Goal: Task Accomplishment & Management: Manage account settings

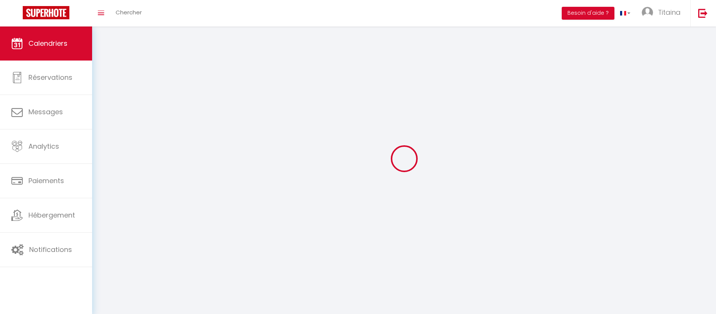
select select
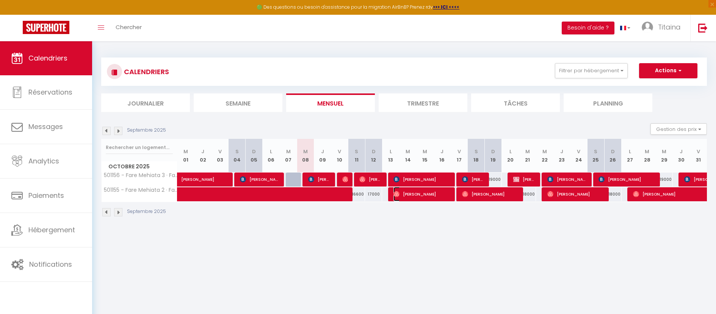
click at [416, 196] on span "[PERSON_NAME]" at bounding box center [421, 194] width 57 height 14
select select "OK"
select select "0"
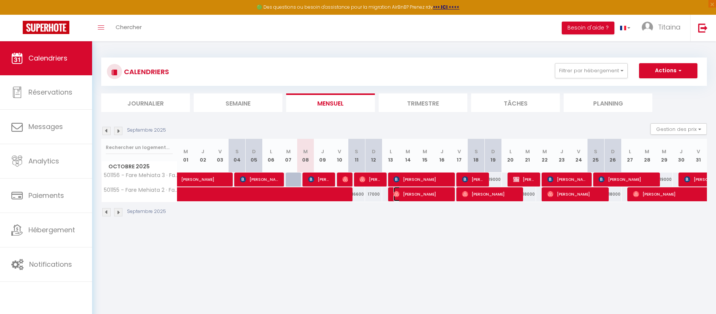
select select "1"
select select
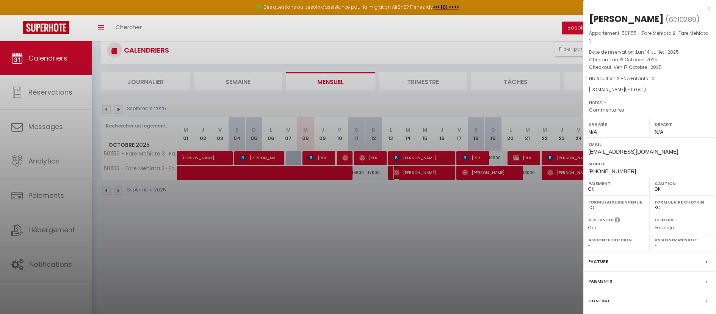
scroll to position [41, 0]
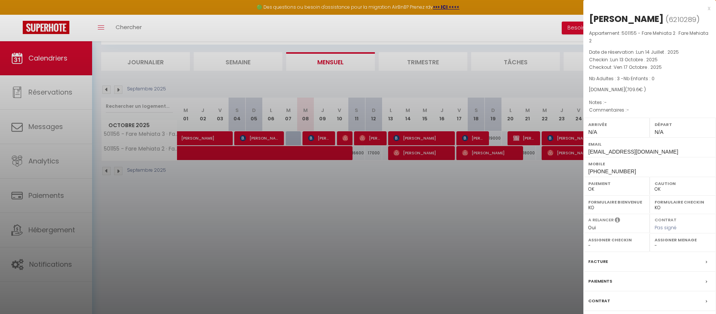
click at [627, 110] on span "-" at bounding box center [627, 110] width 3 height 6
click at [631, 108] on p "Commentaires : -" at bounding box center [649, 110] width 121 height 8
click at [708, 9] on div "x" at bounding box center [646, 8] width 127 height 9
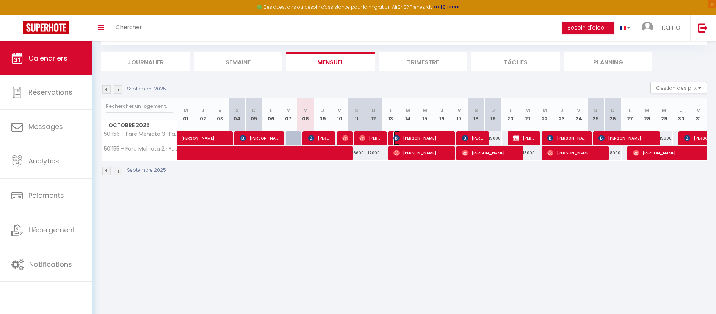
click at [413, 138] on span "[PERSON_NAME]" at bounding box center [421, 138] width 57 height 14
select select "KO"
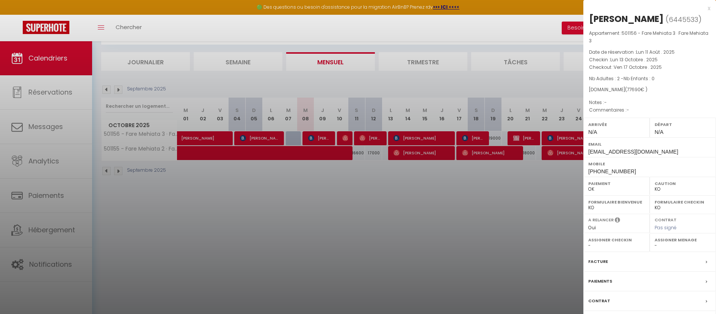
click at [470, 139] on div at bounding box center [358, 157] width 716 height 314
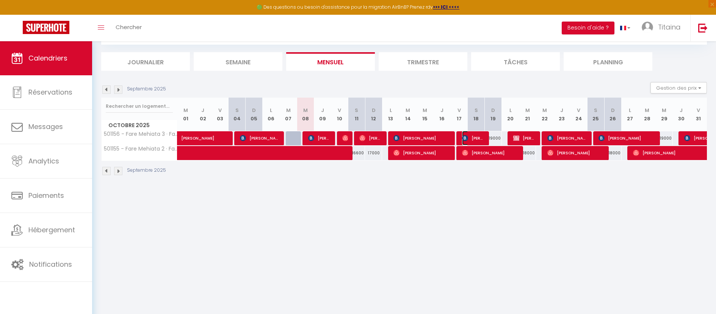
click at [470, 139] on span "[PERSON_NAME]" at bounding box center [473, 138] width 23 height 14
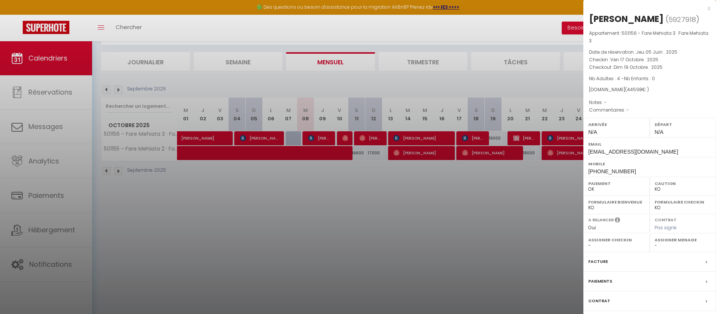
click at [499, 136] on div at bounding box center [358, 157] width 716 height 314
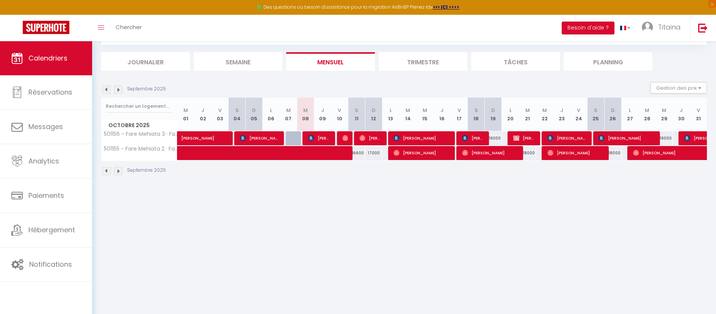
drag, startPoint x: 478, startPoint y: 117, endPoint x: 471, endPoint y: 117, distance: 8.0
click at [471, 117] on th "S 18" at bounding box center [476, 115] width 17 height 34
drag, startPoint x: 497, startPoint y: 119, endPoint x: 490, endPoint y: 117, distance: 7.1
click at [490, 117] on th "D 19" at bounding box center [493, 115] width 17 height 34
click at [493, 127] on th "D 19" at bounding box center [493, 115] width 17 height 34
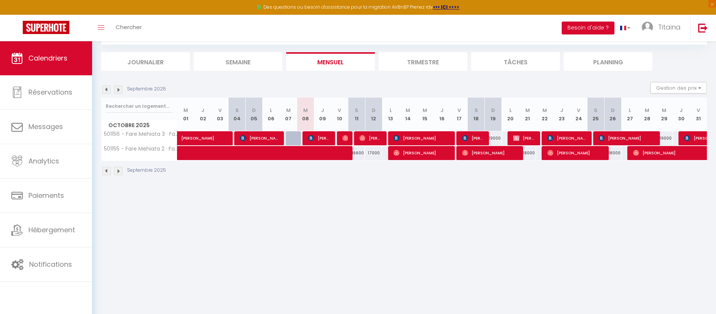
drag, startPoint x: 497, startPoint y: 118, endPoint x: 472, endPoint y: 115, distance: 25.2
click at [472, 115] on tr "Octobre 2025 M 01 J 02 V 03 S 04 D 05 L 06 M 07 M 08 J 09 V 10 S 11 D 12 L 13 M…" at bounding box center [404, 115] width 605 height 34
click at [492, 128] on th "D 19" at bounding box center [493, 115] width 17 height 34
drag, startPoint x: 496, startPoint y: 119, endPoint x: 471, endPoint y: 113, distance: 26.4
click at [471, 113] on tr "Octobre 2025 M 01 J 02 V 03 S 04 D 05 L 06 M 07 M 08 J 09 V 10 S 11 D 12 L 13 M…" at bounding box center [404, 115] width 605 height 34
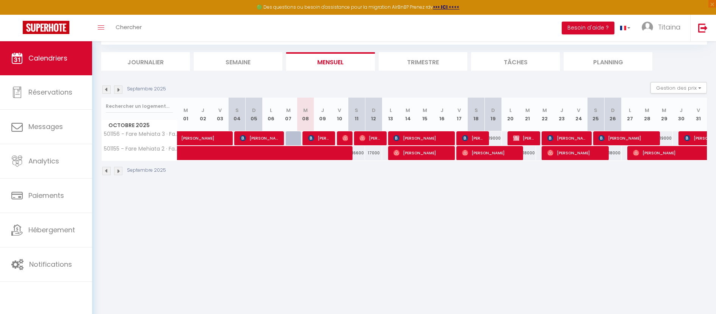
click at [493, 125] on th "D 19" at bounding box center [493, 115] width 17 height 34
drag, startPoint x: 496, startPoint y: 117, endPoint x: 474, endPoint y: 111, distance: 23.2
click at [474, 111] on tr "Octobre 2025 M 01 J 02 V 03 S 04 D 05 L 06 M 07 M 08 J 09 V 10 S 11 D 12 L 13 M…" at bounding box center [404, 115] width 605 height 34
click at [493, 126] on th "D 19" at bounding box center [493, 115] width 17 height 34
drag, startPoint x: 493, startPoint y: 117, endPoint x: 469, endPoint y: 114, distance: 24.8
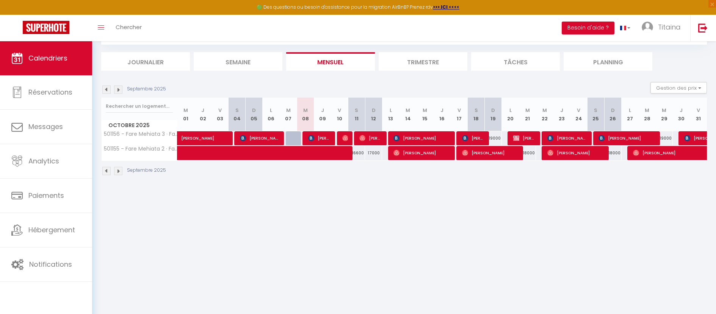
click at [469, 114] on tr "Octobre 2025 M 01 J 02 V 03 S 04 D 05 L 06 M 07 M 08 J 09 V 10 S 11 D 12 L 13 M…" at bounding box center [404, 115] width 605 height 34
click at [491, 127] on th "D 19" at bounding box center [493, 115] width 17 height 34
drag, startPoint x: 495, startPoint y: 119, endPoint x: 468, endPoint y: 115, distance: 28.0
click at [468, 115] on tr "Octobre 2025 M 01 J 02 V 03 S 04 D 05 L 06 M 07 M 08 J 09 V 10 S 11 D 12 L 13 M…" at bounding box center [404, 115] width 605 height 34
click at [497, 122] on th "D 19" at bounding box center [493, 115] width 17 height 34
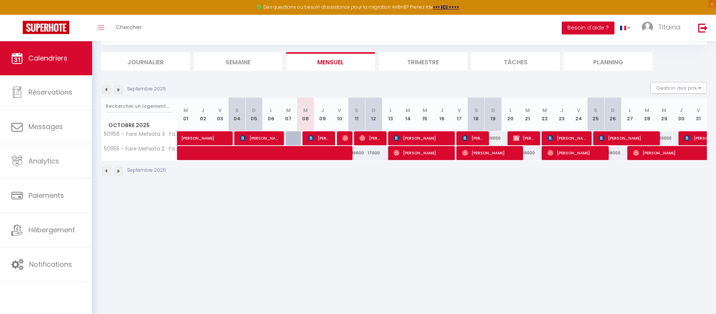
drag, startPoint x: 497, startPoint y: 116, endPoint x: 471, endPoint y: 108, distance: 27.1
click at [471, 108] on tr "Octobre 2025 M 01 J 02 V 03 S 04 D 05 L 06 M 07 M 08 J 09 V 10 S 11 D 12 L 13 M…" at bounding box center [404, 115] width 605 height 34
click at [495, 126] on th "D 19" at bounding box center [493, 115] width 17 height 34
drag, startPoint x: 496, startPoint y: 118, endPoint x: 474, endPoint y: 114, distance: 22.7
click at [474, 114] on tr "Octobre 2025 M 01 J 02 V 03 S 04 D 05 L 06 M 07 M 08 J 09 V 10 S 11 D 12 L 13 M…" at bounding box center [404, 115] width 605 height 34
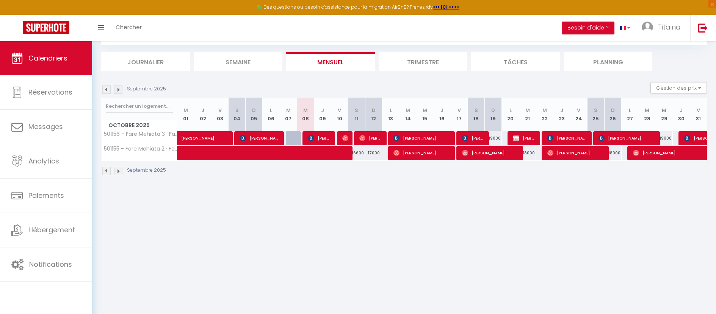
click at [495, 126] on th "D 19" at bounding box center [493, 115] width 17 height 34
click at [497, 123] on th "D 19" at bounding box center [493, 115] width 17 height 34
click at [499, 103] on th "D 19" at bounding box center [493, 115] width 17 height 34
drag, startPoint x: 496, startPoint y: 120, endPoint x: 470, endPoint y: 114, distance: 26.5
click at [470, 114] on tr "Octobre 2025 M 01 J 02 V 03 S 04 D 05 L 06 M 07 M 08 J 09 V 10 S 11 D 12 L 13 M…" at bounding box center [404, 115] width 605 height 34
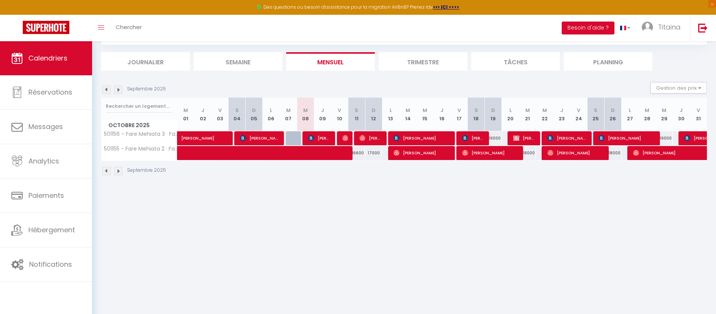
click at [500, 100] on th "D 19" at bounding box center [493, 115] width 17 height 34
drag, startPoint x: 474, startPoint y: 109, endPoint x: 497, endPoint y: 118, distance: 25.2
click at [497, 118] on tr "Octobre 2025 M 01 J 02 V 03 S 04 D 05 L 06 M 07 M 08 J 09 V 10 S 11 D 12 L 13 M…" at bounding box center [404, 115] width 605 height 34
click at [499, 137] on div "19000" at bounding box center [493, 138] width 17 height 14
type input "19000"
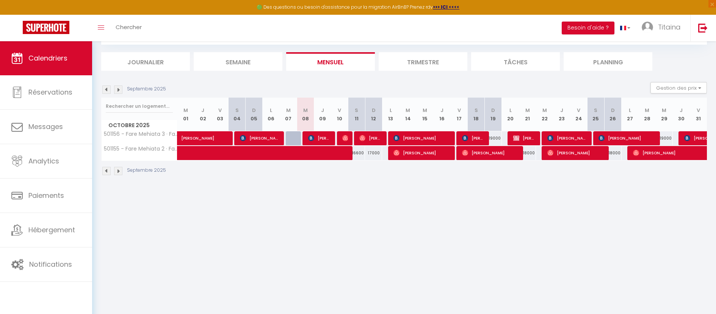
type input "Dim 19 Octobre 2025"
type input "Lun 20 Octobre 2025"
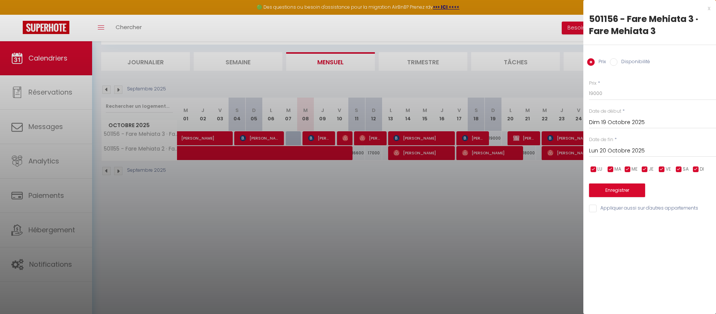
click at [709, 8] on div "x" at bounding box center [646, 8] width 127 height 9
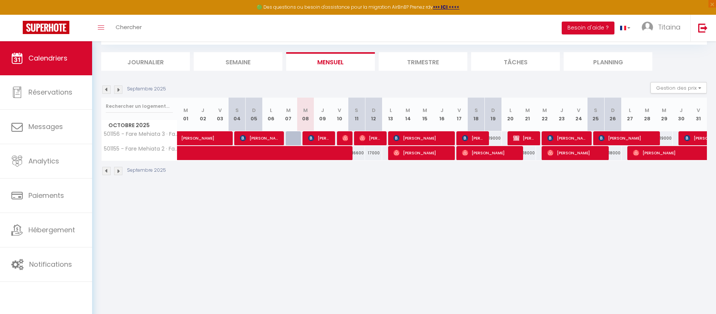
drag, startPoint x: 500, startPoint y: 136, endPoint x: 491, endPoint y: 138, distance: 9.2
click at [491, 138] on div "19000" at bounding box center [493, 138] width 17 height 14
type input "19000"
type input "Dim 19 Octobre 2025"
type input "Lun 20 Octobre 2025"
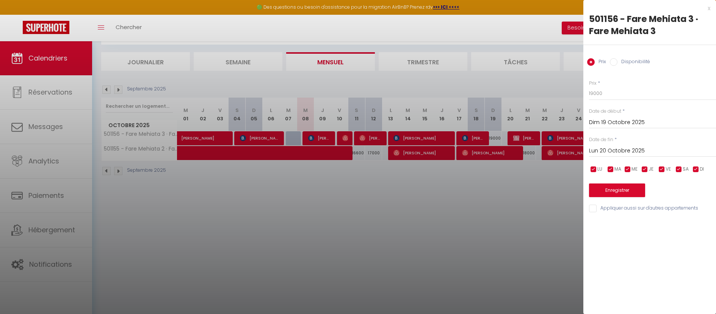
click at [494, 167] on div at bounding box center [358, 157] width 716 height 314
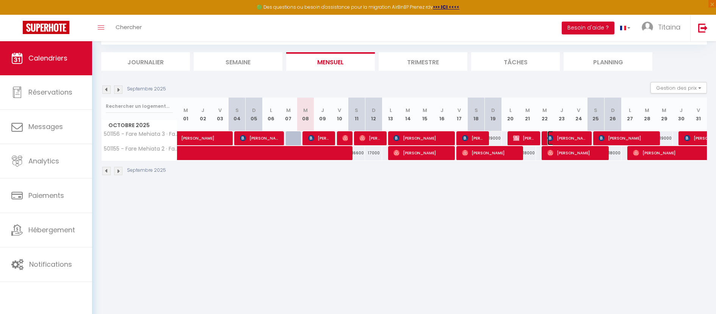
click at [577, 137] on span "[PERSON_NAME]" at bounding box center [567, 138] width 40 height 14
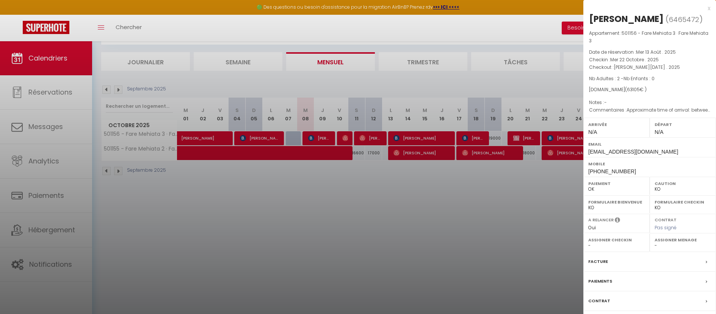
click at [534, 188] on div at bounding box center [358, 157] width 716 height 314
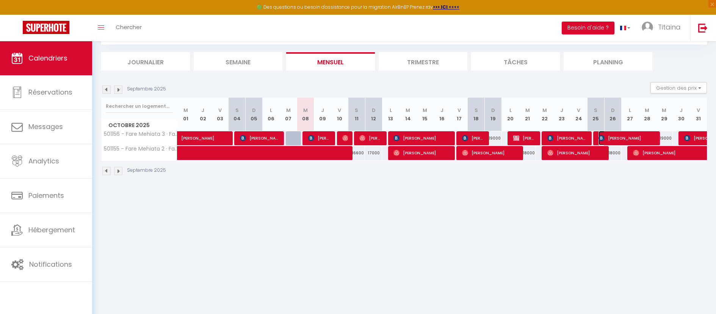
click at [629, 140] on span "[PERSON_NAME]" at bounding box center [626, 138] width 57 height 14
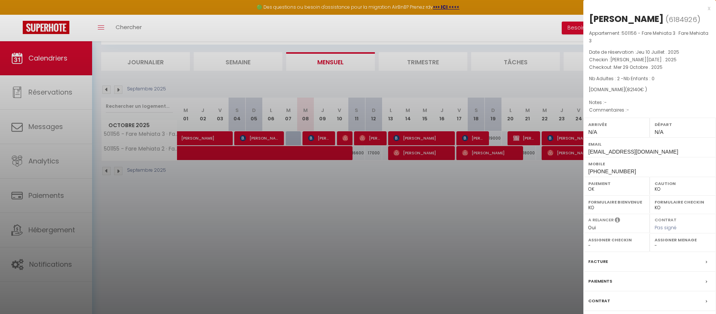
click at [569, 139] on div at bounding box center [358, 157] width 716 height 314
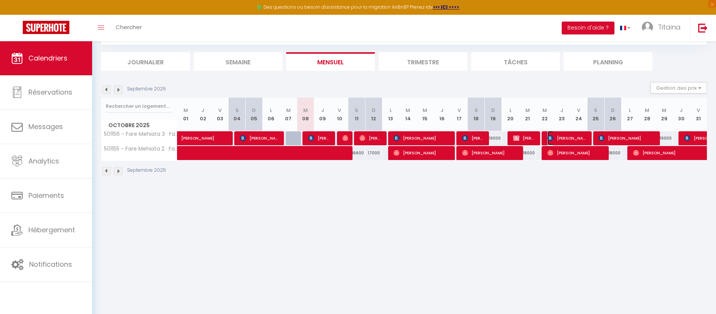
click at [569, 139] on span "[PERSON_NAME]" at bounding box center [567, 138] width 40 height 14
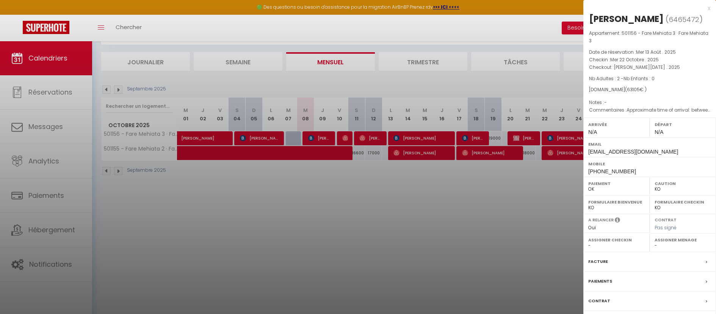
click at [475, 141] on div at bounding box center [358, 157] width 716 height 314
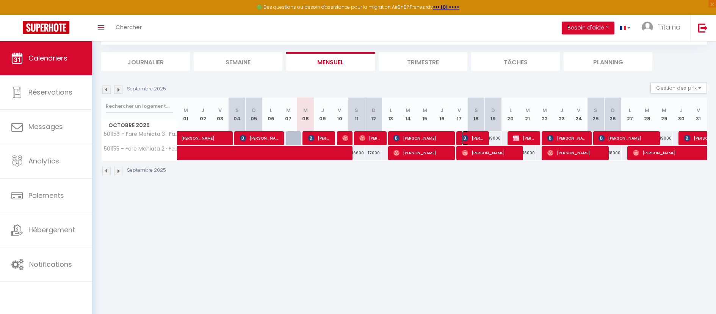
click at [475, 141] on span "[PERSON_NAME]" at bounding box center [473, 138] width 23 height 14
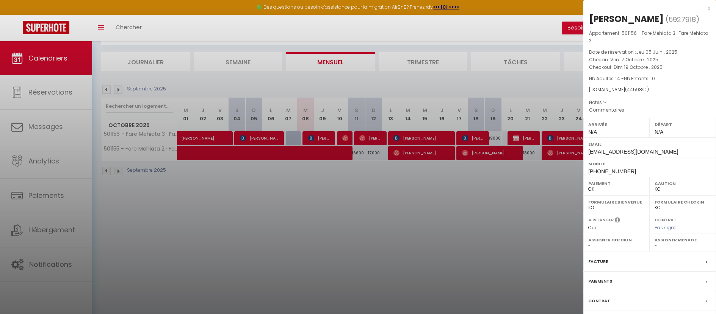
click at [441, 138] on div at bounding box center [358, 157] width 716 height 314
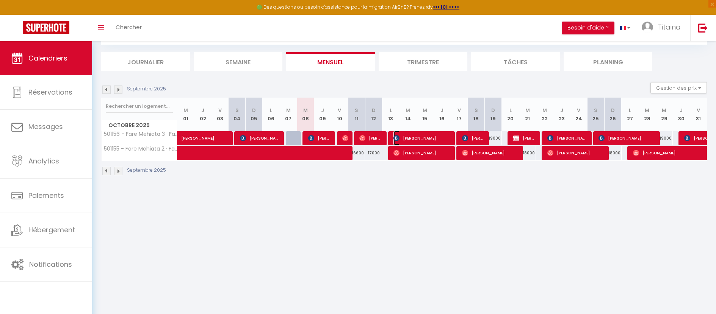
click at [441, 138] on span "[PERSON_NAME]" at bounding box center [421, 138] width 57 height 14
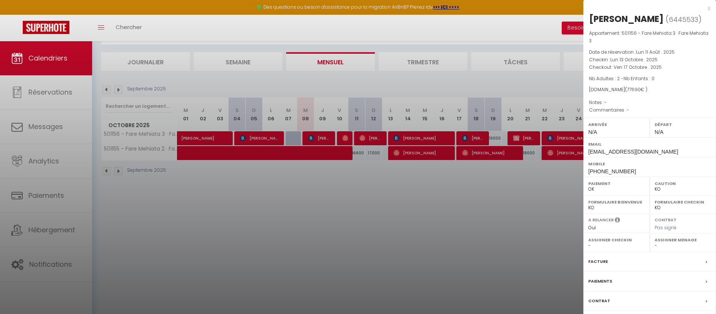
click at [443, 151] on div at bounding box center [358, 157] width 716 height 314
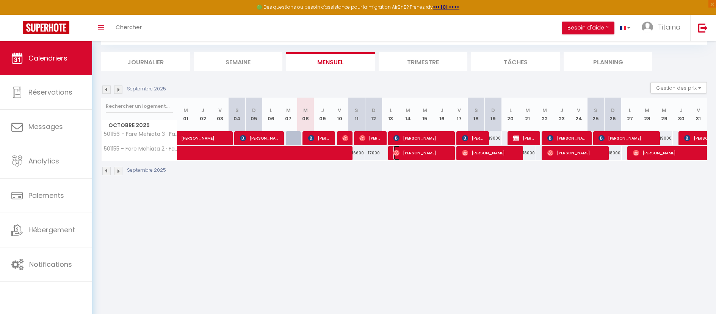
click at [443, 151] on span "[PERSON_NAME]" at bounding box center [421, 153] width 57 height 14
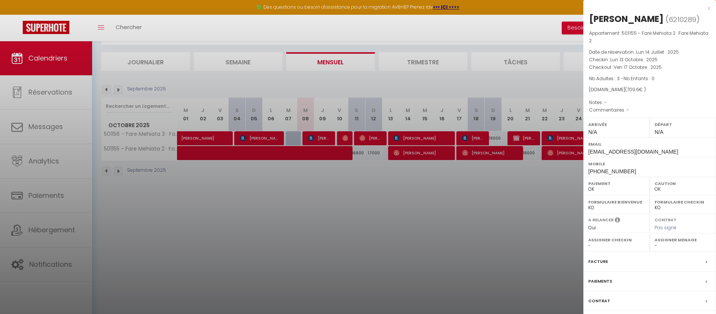
click at [475, 150] on div at bounding box center [358, 157] width 716 height 314
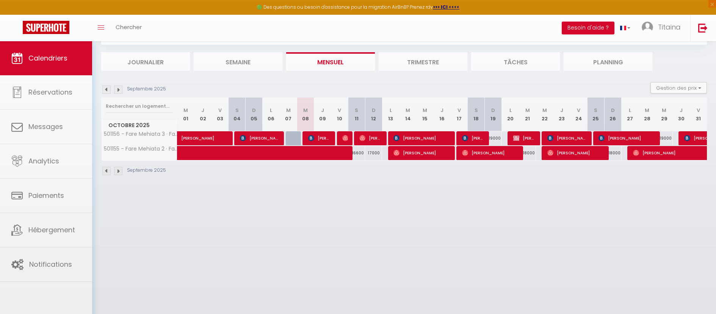
click at [475, 150] on body "🟢 Des questions ou besoin d'assistance pour la migration AirBnB? Prenez rdv >>>…" at bounding box center [358, 157] width 716 height 314
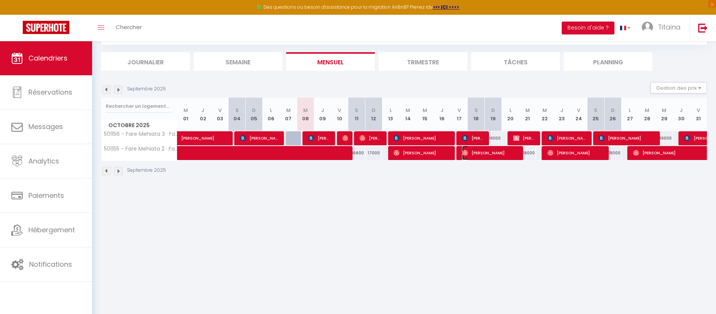
click at [476, 153] on span "[PERSON_NAME]" at bounding box center [490, 153] width 57 height 14
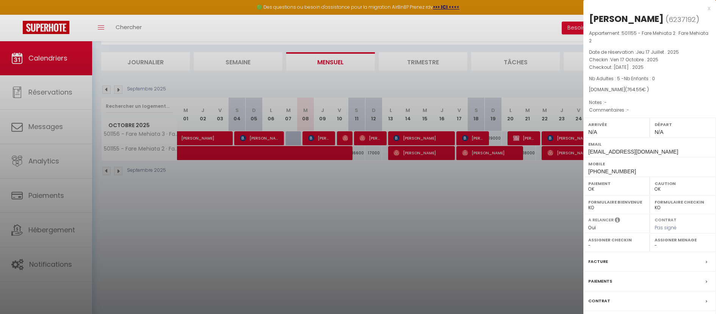
click at [549, 154] on div at bounding box center [358, 157] width 716 height 314
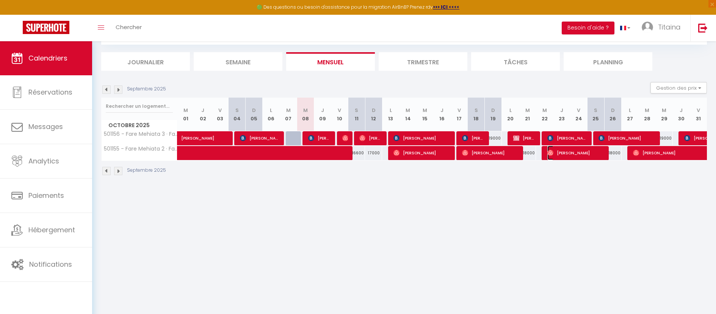
click at [549, 154] on img at bounding box center [550, 153] width 6 height 6
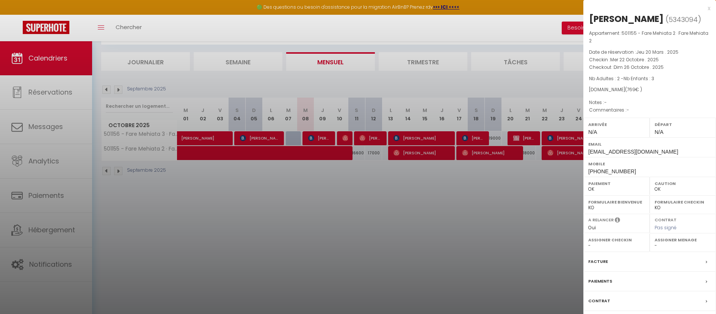
click at [558, 183] on div at bounding box center [358, 157] width 716 height 314
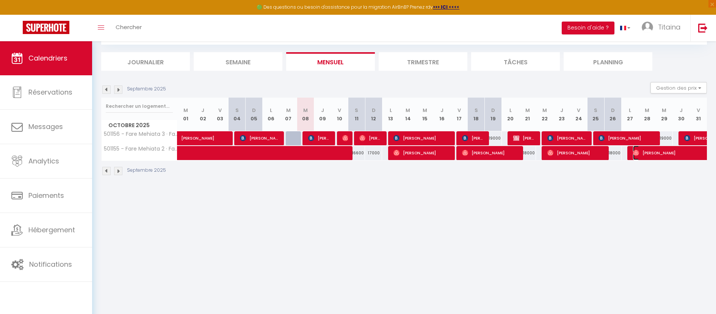
click at [648, 153] on span "[PERSON_NAME]" at bounding box center [676, 153] width 87 height 14
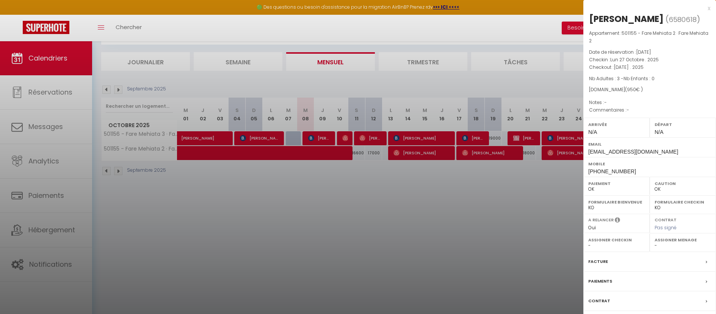
click at [572, 179] on div at bounding box center [358, 157] width 716 height 314
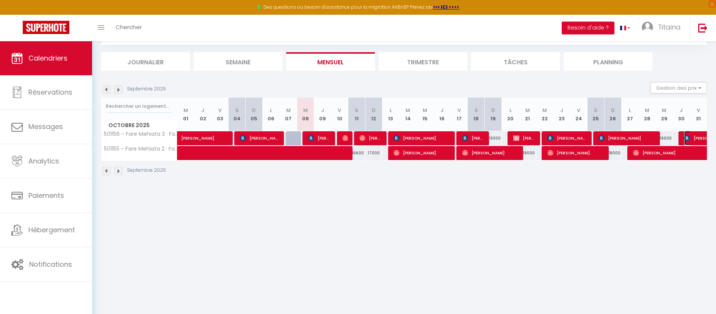
click at [691, 136] on span "[PERSON_NAME]" at bounding box center [719, 138] width 70 height 14
select select "KO"
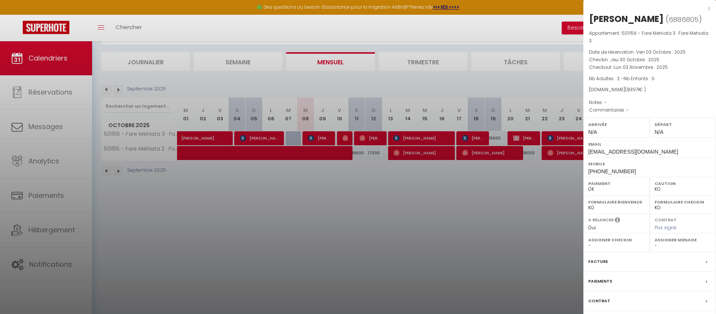
click at [406, 202] on div at bounding box center [358, 157] width 716 height 314
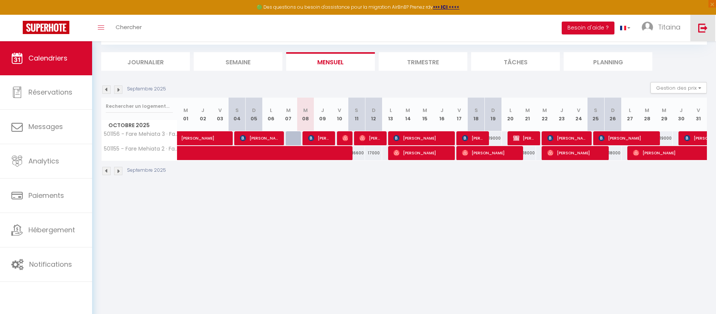
click at [701, 32] on img at bounding box center [702, 27] width 9 height 9
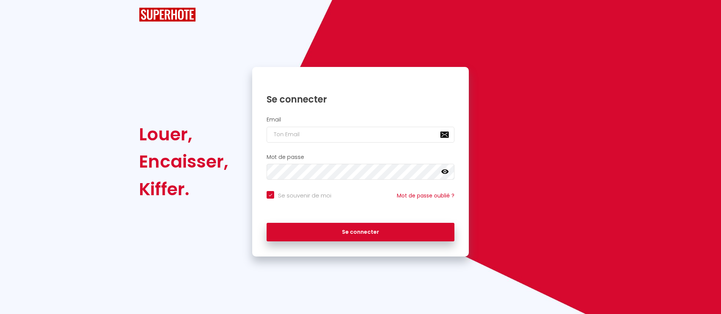
checkbox input "true"
type input "[EMAIL_ADDRESS][DOMAIN_NAME]"
checkbox input "true"
